Goal: Information Seeking & Learning: Check status

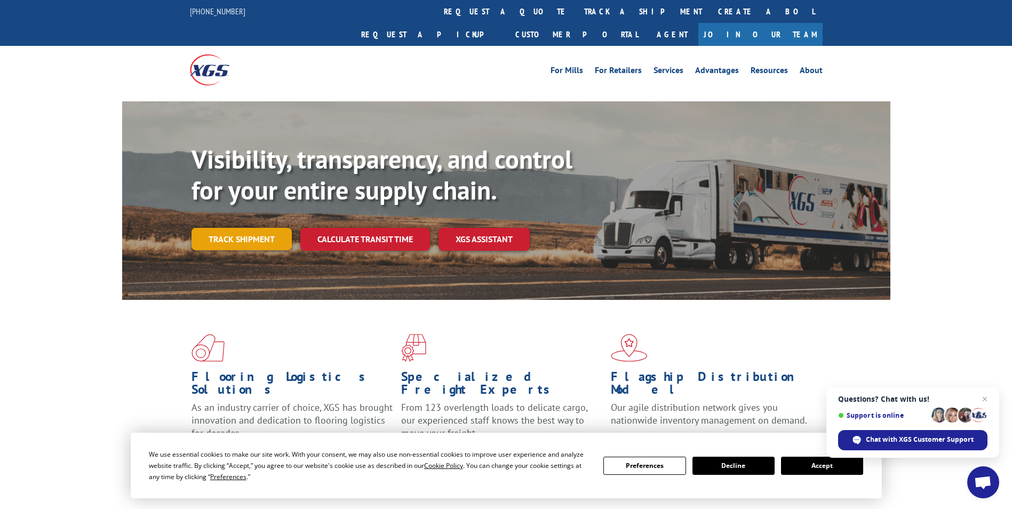
click at [238, 228] on link "Track shipment" at bounding box center [241, 239] width 100 height 22
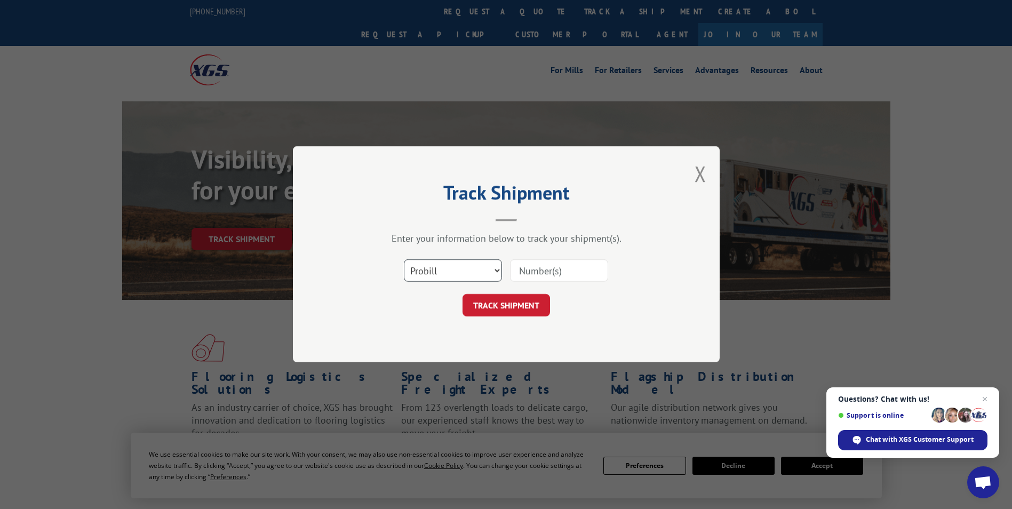
click at [460, 272] on select "Select category... Probill BOL PO" at bounding box center [453, 271] width 98 height 22
select select "bol"
click at [404, 260] on select "Select category... Probill BOL PO" at bounding box center [453, 271] width 98 height 22
click at [535, 277] on input at bounding box center [559, 271] width 98 height 22
type input "449724"
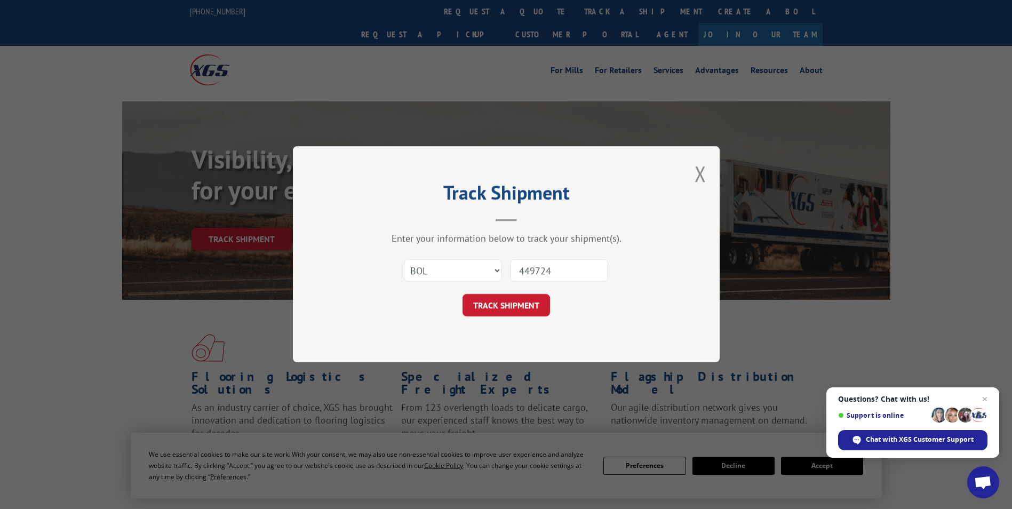
click at [462, 294] on button "TRACK SHIPMENT" at bounding box center [505, 305] width 87 height 22
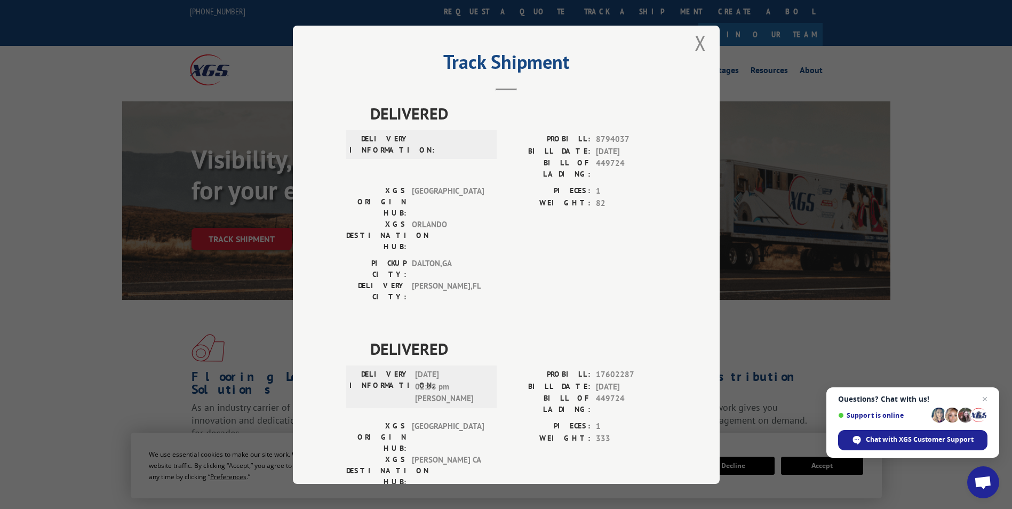
scroll to position [19, 0]
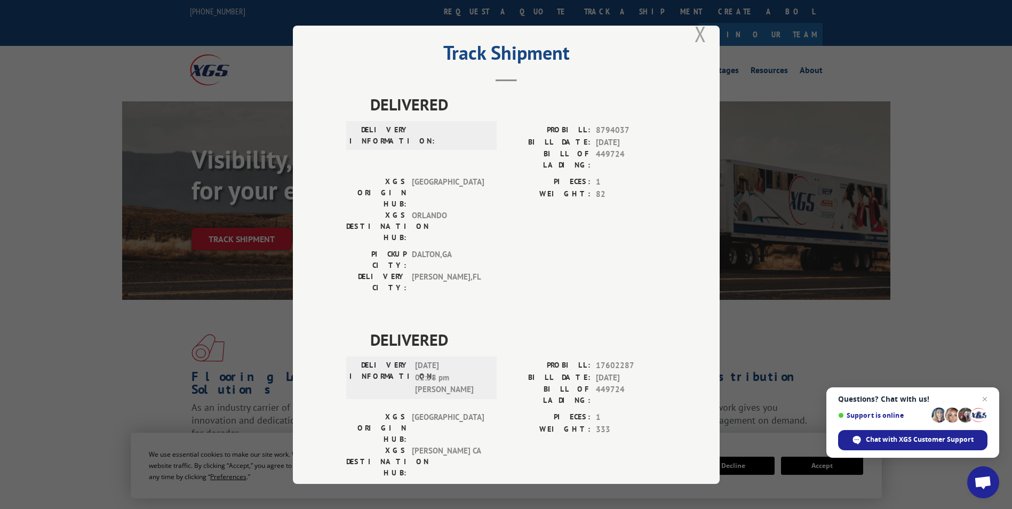
click at [695, 34] on button "Close modal" at bounding box center [700, 34] width 12 height 28
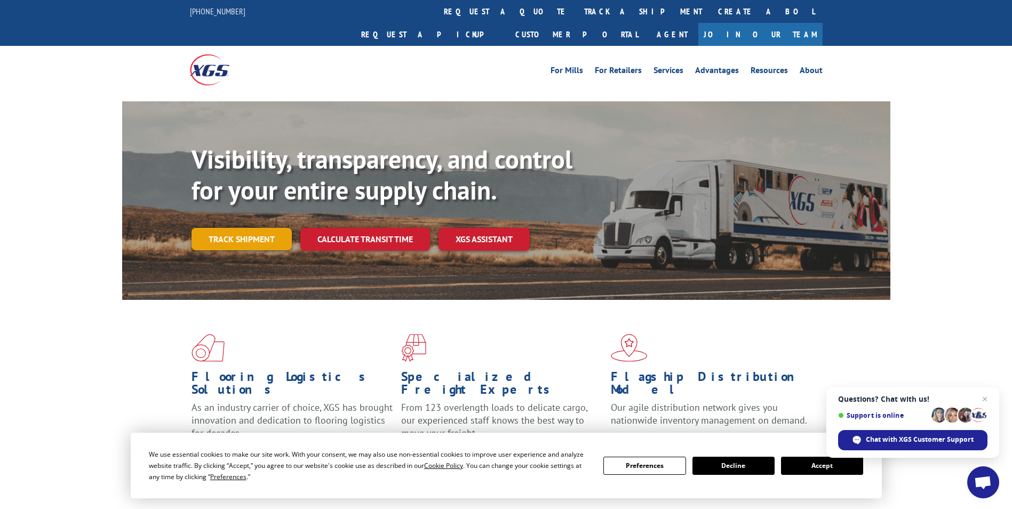
click at [208, 228] on link "Track shipment" at bounding box center [241, 239] width 100 height 22
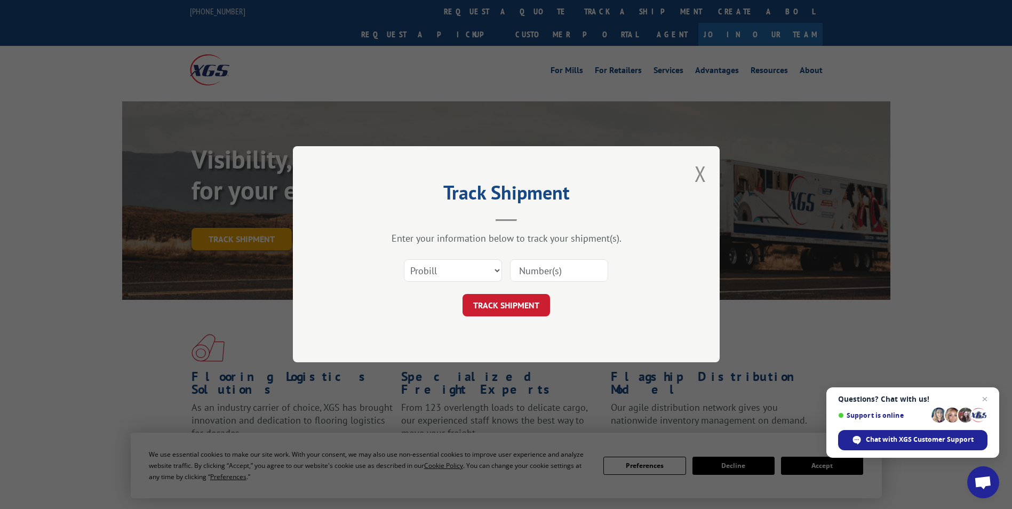
scroll to position [0, 0]
click at [455, 275] on select "Select category... Probill BOL PO" at bounding box center [453, 271] width 98 height 22
select select "bol"
click at [404, 260] on select "Select category... Probill BOL PO" at bounding box center [453, 271] width 98 height 22
click at [560, 264] on input at bounding box center [559, 271] width 98 height 22
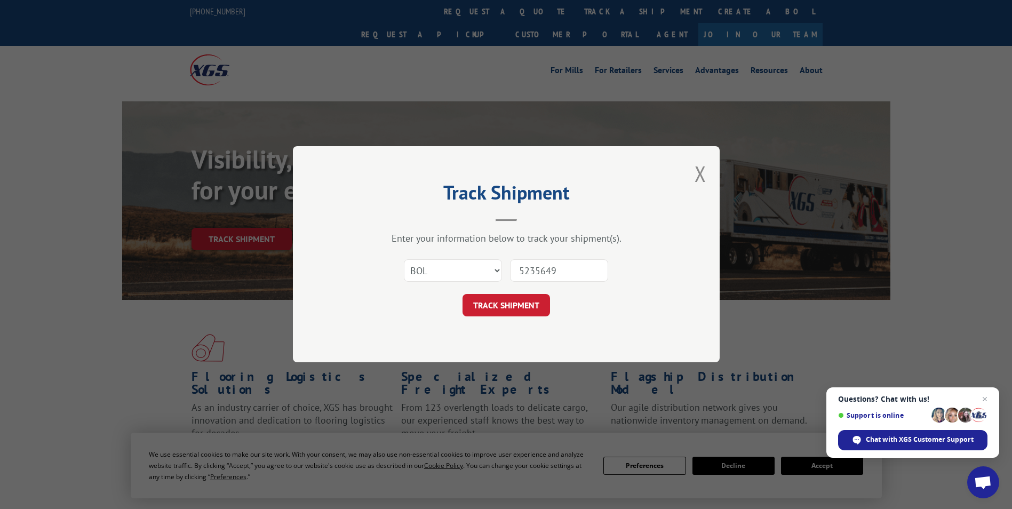
type input "5235649"
click at [462, 294] on button "TRACK SHIPMENT" at bounding box center [505, 305] width 87 height 22
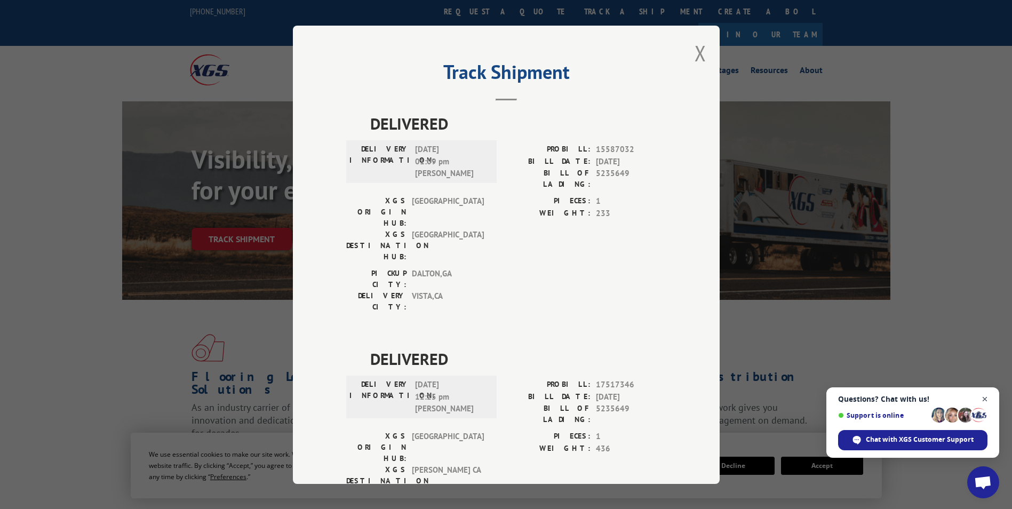
click at [984, 400] on span "Close chat" at bounding box center [984, 398] width 13 height 13
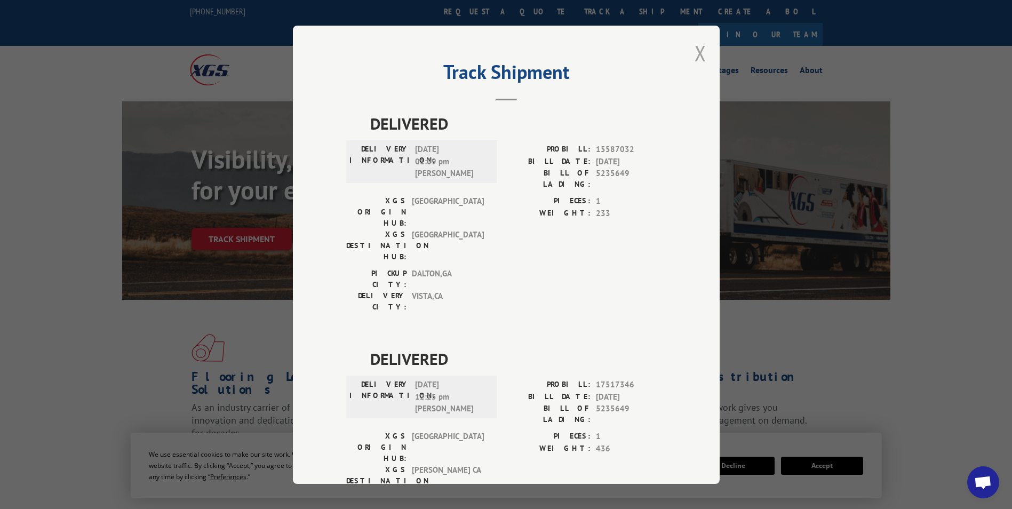
click at [700, 49] on button "Close modal" at bounding box center [700, 53] width 12 height 28
